Goal: Transaction & Acquisition: Obtain resource

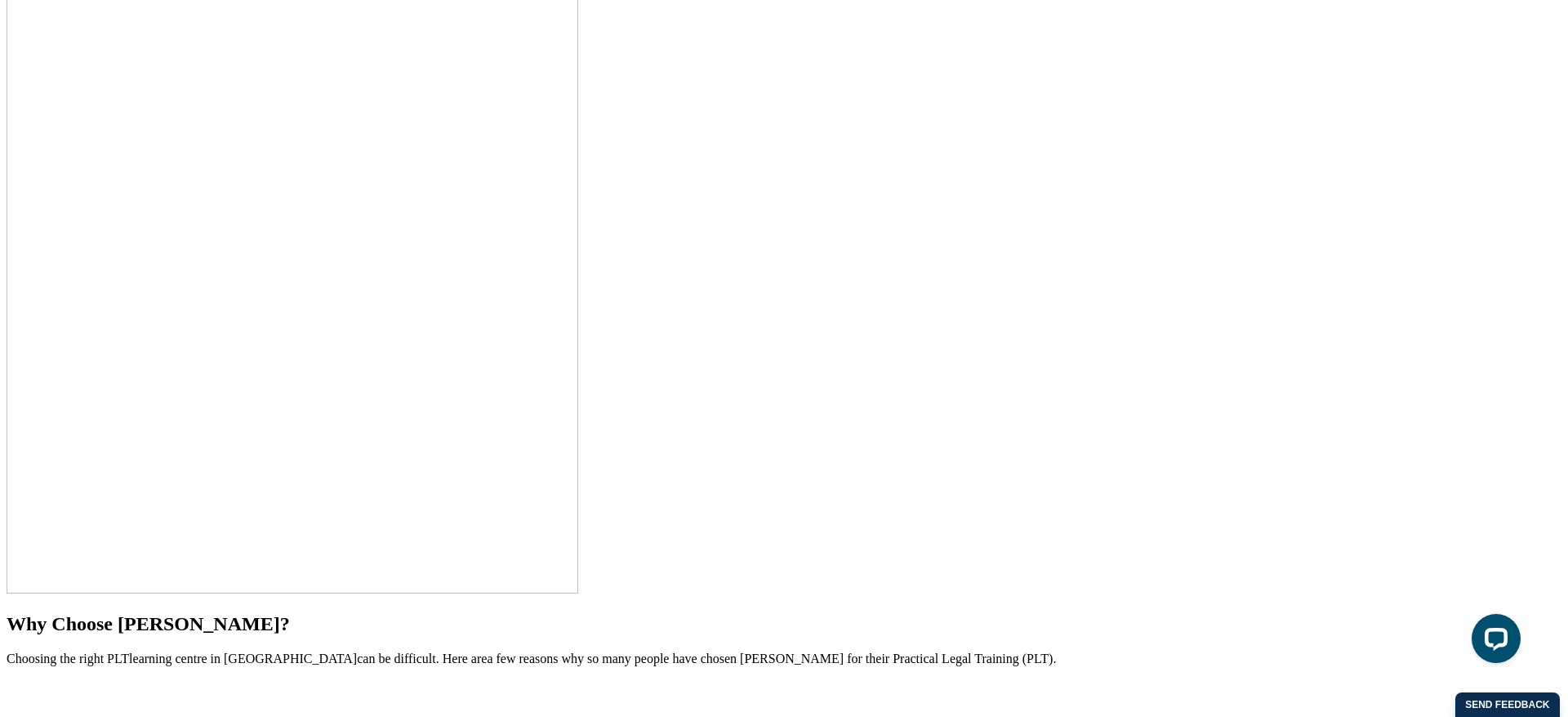
scroll to position [2519, 0]
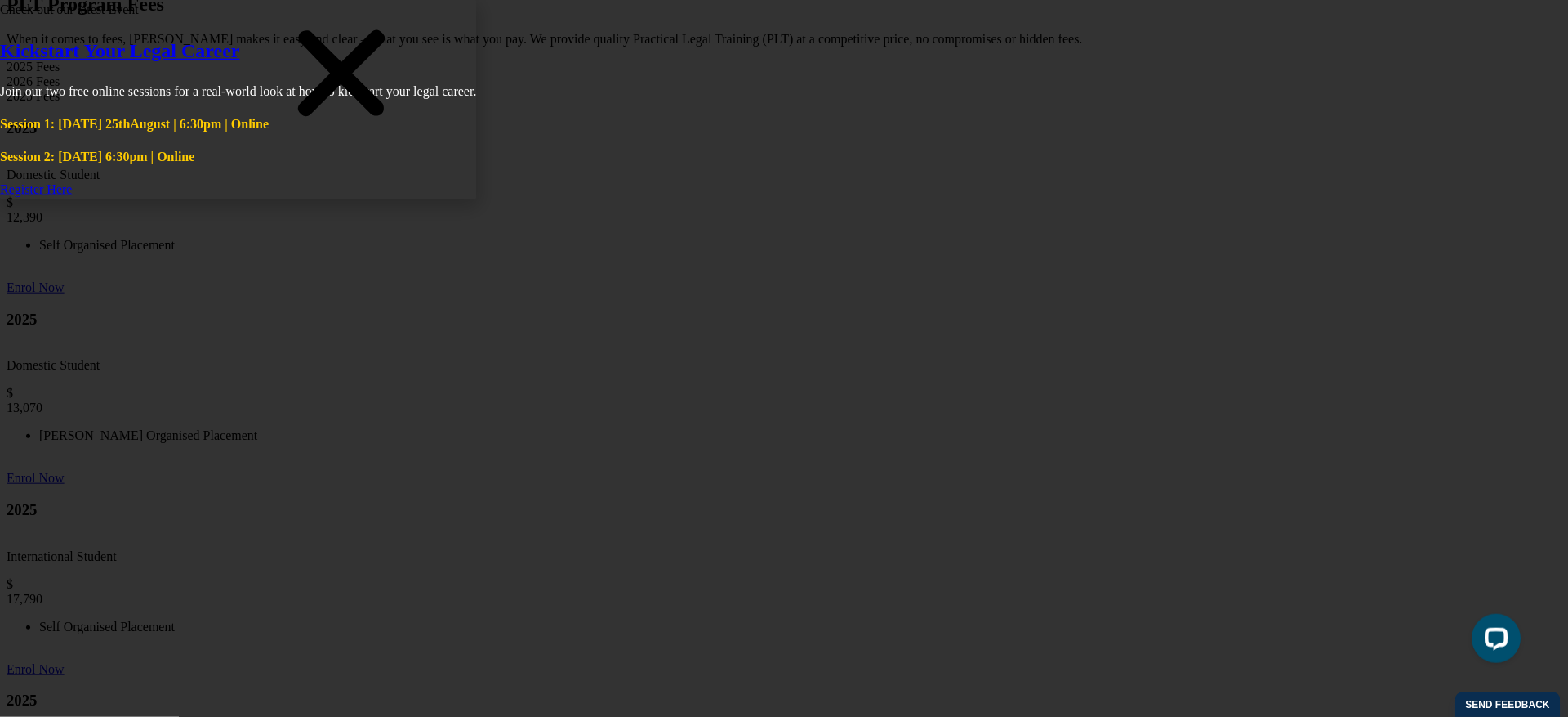
scroll to position [8957, 0]
click at [464, 135] on icon "Close" at bounding box center [341, 73] width 245 height 123
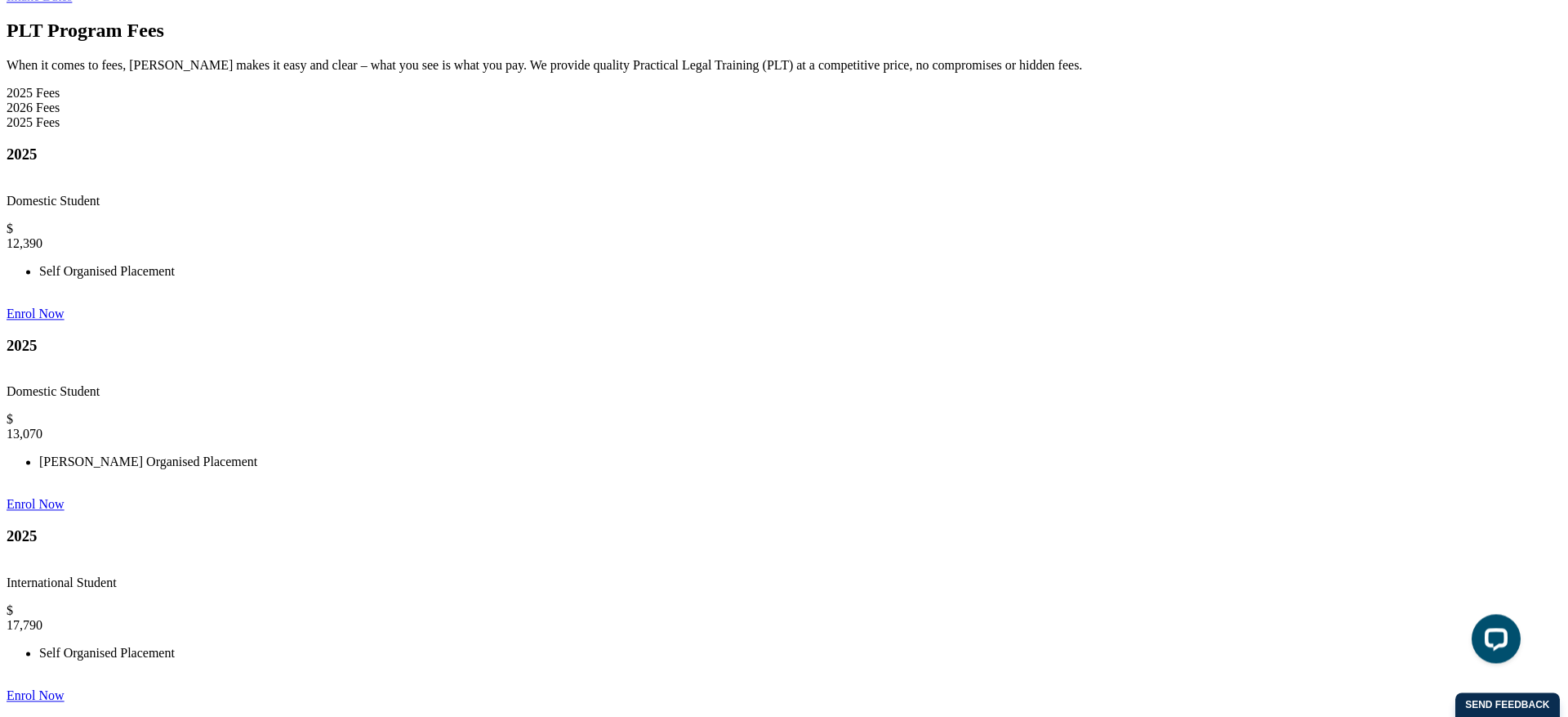
type input "[PERSON_NAME]"
type input "[EMAIL_ADDRESS][DOMAIN_NAME]"
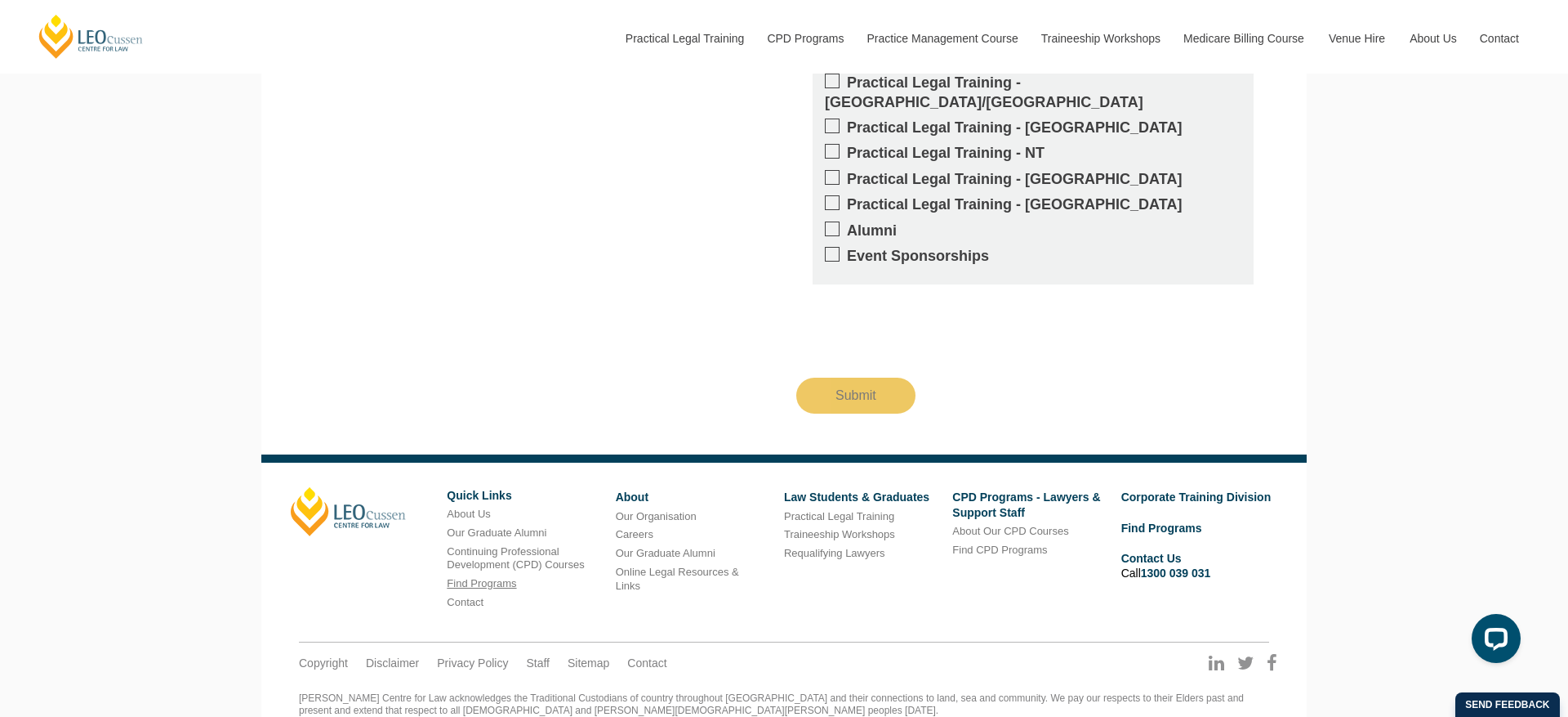
scroll to position [1820, 0]
